Goal: Manage account settings

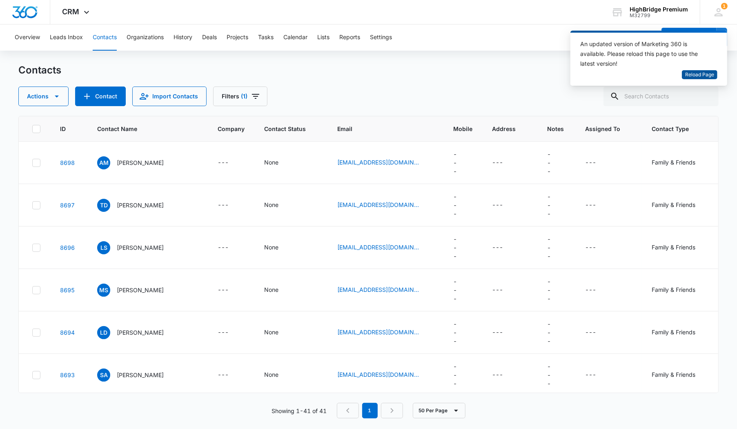
click at [694, 73] on span "Reload Page" at bounding box center [700, 75] width 29 height 8
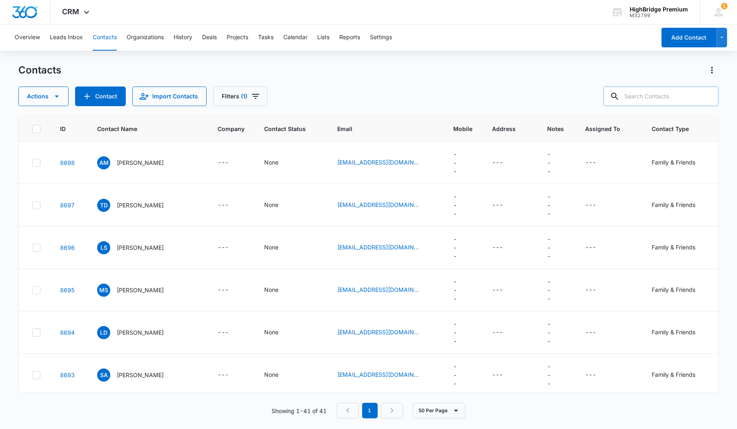
click at [661, 96] on input "text" at bounding box center [661, 97] width 115 height 20
type input "Jim belushi"
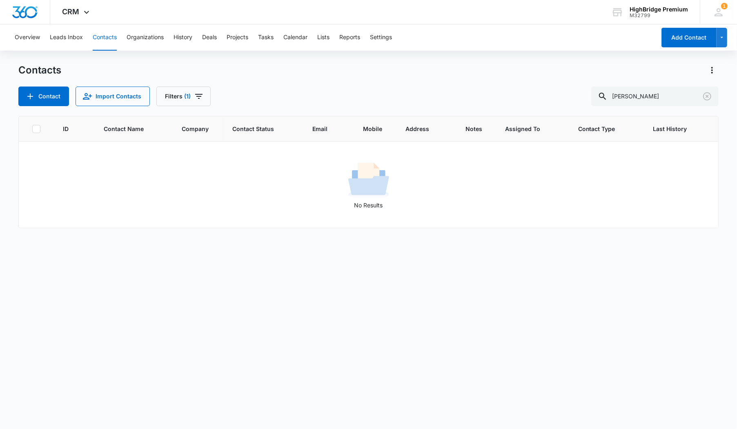
click at [253, 98] on div "Contact Import Contacts Filters (1) Jim belushi" at bounding box center [368, 97] width 701 height 20
click at [196, 97] on icon "Filters" at bounding box center [199, 97] width 10 height 10
click at [214, 261] on button "Clear All" at bounding box center [212, 262] width 94 height 16
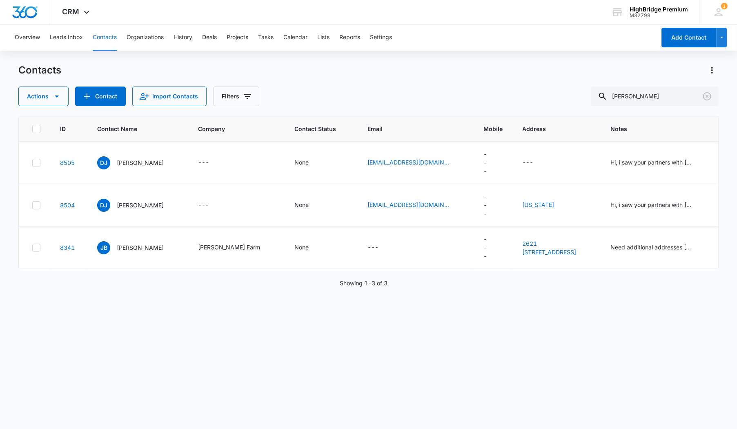
click at [462, 98] on div "Actions Contact Import Contacts Filters Jim belushi" at bounding box center [368, 97] width 701 height 20
click at [143, 252] on p "Jim Belushi" at bounding box center [140, 248] width 47 height 9
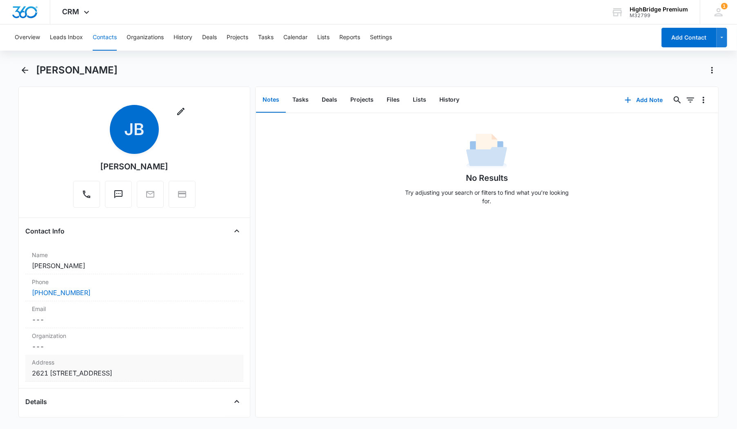
click at [116, 375] on dd "Cancel Save Changes 2621 10535 Agate Road Eagle Point OR 97524 United States" at bounding box center [134, 374] width 205 height 10
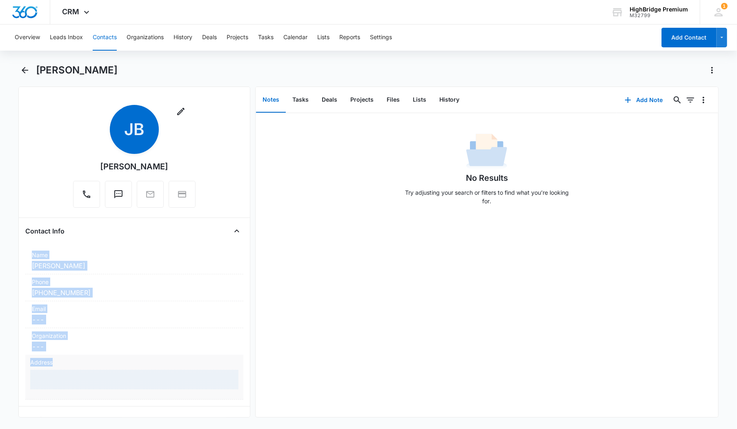
click at [116, 375] on div at bounding box center [134, 380] width 208 height 20
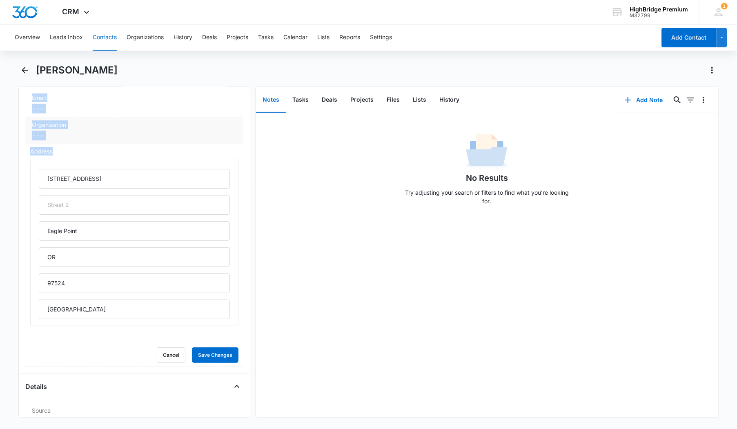
scroll to position [219, 0]
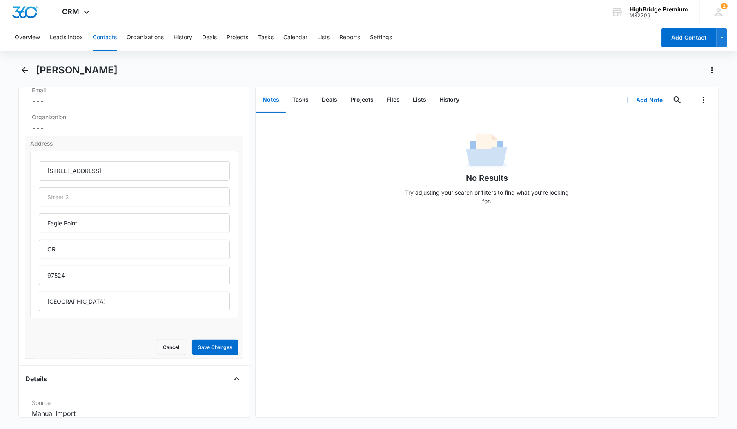
click at [143, 311] on div "2621 10535 Agate Road Eagle Point OR 97524 United States" at bounding box center [134, 235] width 208 height 168
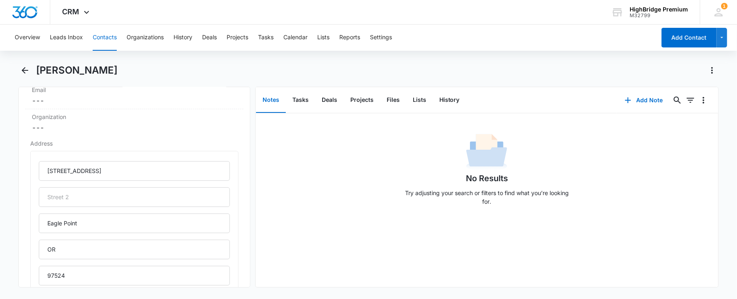
scroll to position [218, 0]
click at [22, 71] on icon "Back" at bounding box center [25, 70] width 10 height 10
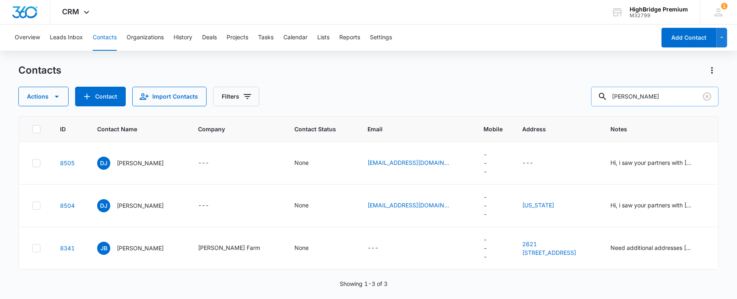
click at [672, 99] on input "Jim belushi" at bounding box center [655, 97] width 127 height 20
type input "Gregg"
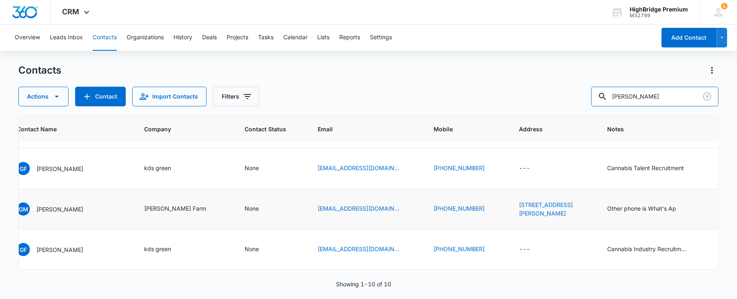
scroll to position [399, 100]
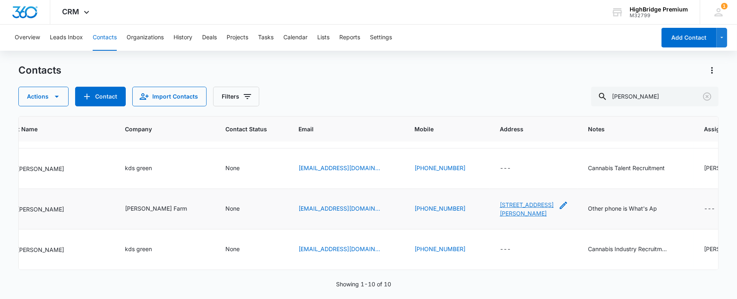
click at [514, 210] on link "2621 Walkaloosa Way, Fort Collins, CO, 80525" at bounding box center [527, 209] width 54 height 16
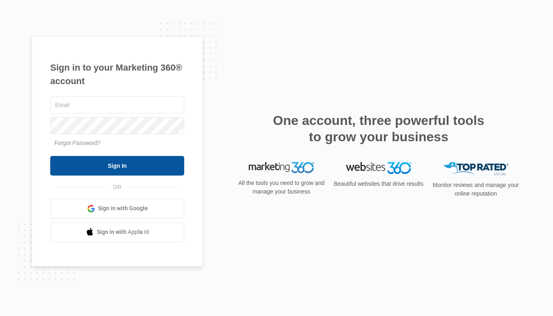
type input "[EMAIL_ADDRESS][DOMAIN_NAME]"
click at [161, 170] on input "Sign In" at bounding box center [117, 166] width 134 height 20
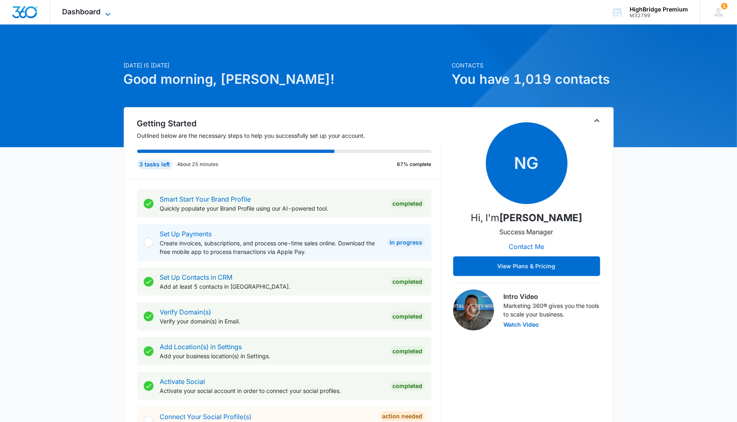
click at [85, 12] on span "Dashboard" at bounding box center [82, 11] width 38 height 9
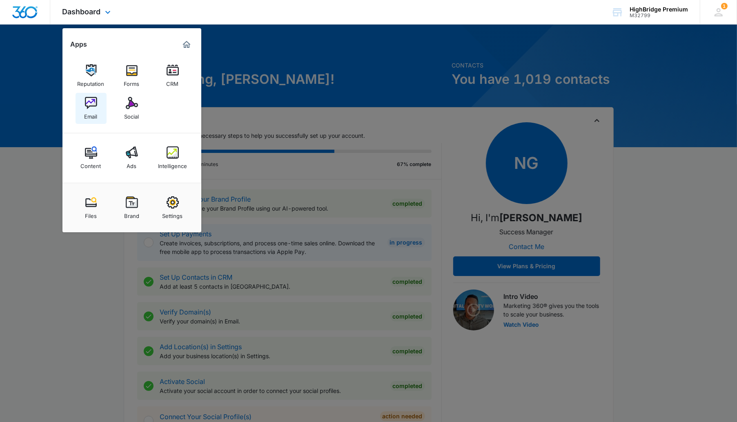
click at [96, 109] on img at bounding box center [91, 103] width 12 height 12
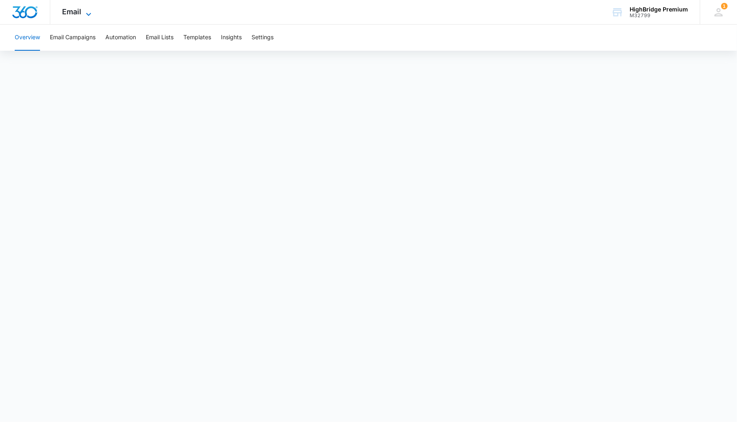
click at [74, 14] on span "Email" at bounding box center [72, 11] width 19 height 9
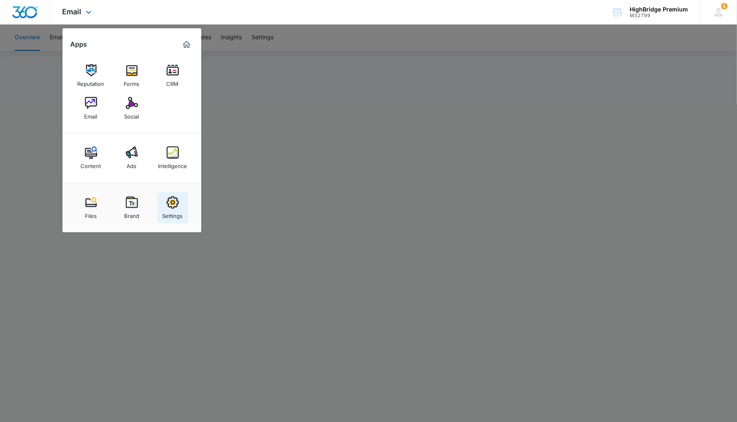
click at [175, 199] on img at bounding box center [173, 202] width 12 height 12
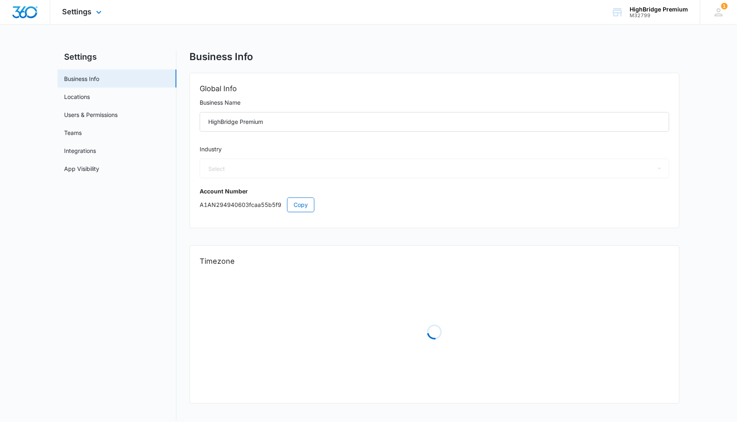
select select "52"
select select "US"
select select "America/Chicago"
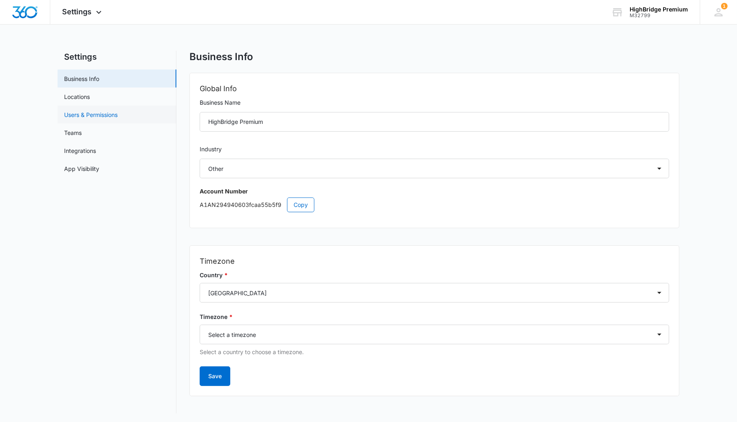
click at [99, 112] on link "Users & Permissions" at bounding box center [91, 114] width 54 height 9
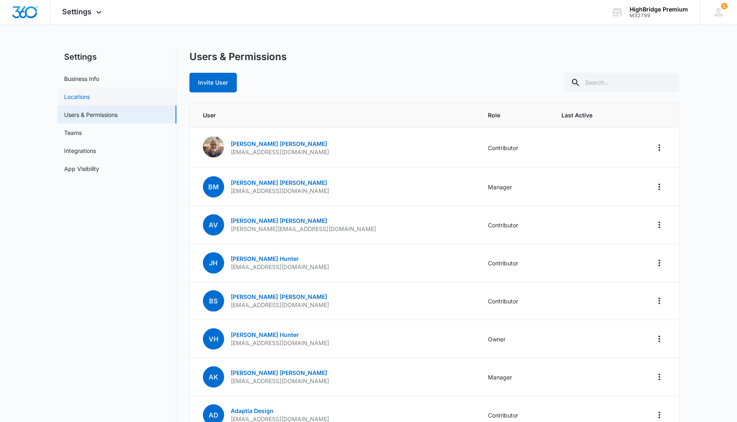
click at [90, 101] on link "Locations" at bounding box center [77, 96] width 26 height 9
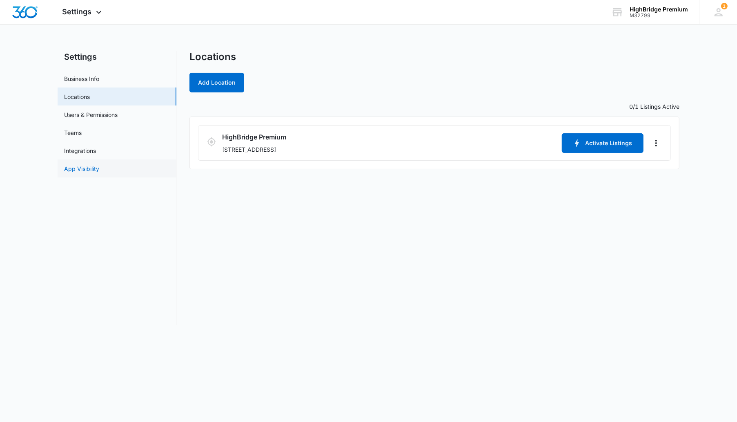
click at [99, 170] on link "App Visibility" at bounding box center [81, 168] width 35 height 9
